Goal: Find specific page/section: Find specific page/section

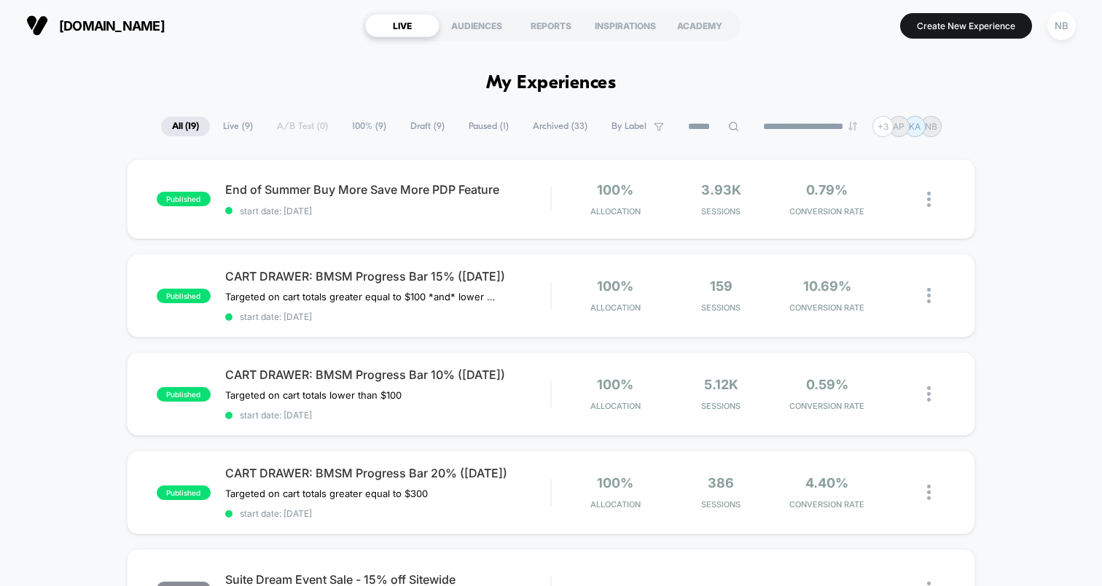
click at [516, 230] on div "published End of Summer Buy More Save More PDP Feature start date: 8/21/2025 10…" at bounding box center [551, 199] width 848 height 80
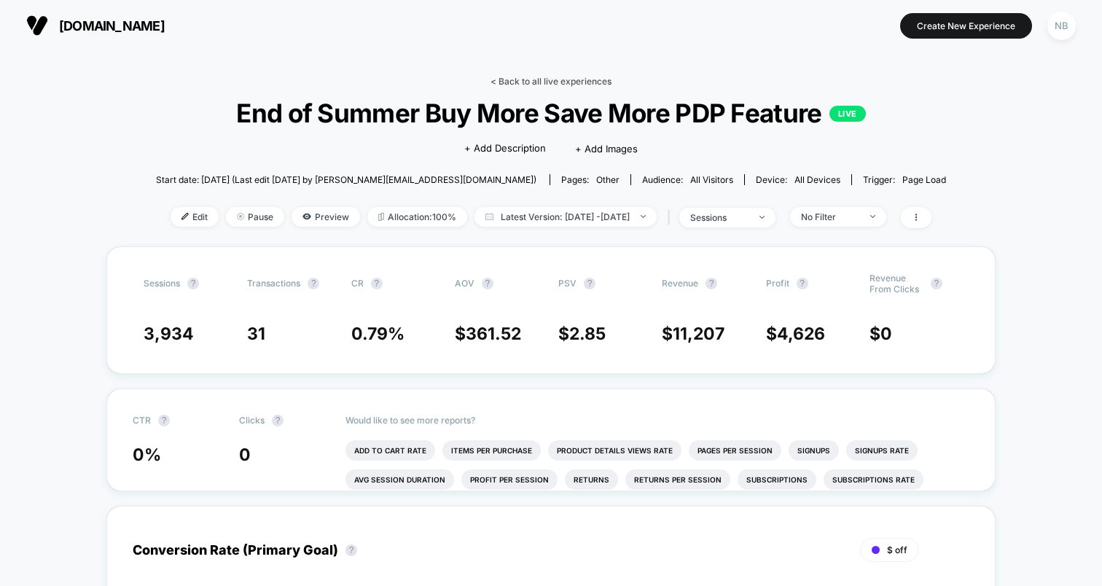
click at [506, 80] on link "< Back to all live experiences" at bounding box center [550, 81] width 121 height 11
